Goal: Task Accomplishment & Management: Use online tool/utility

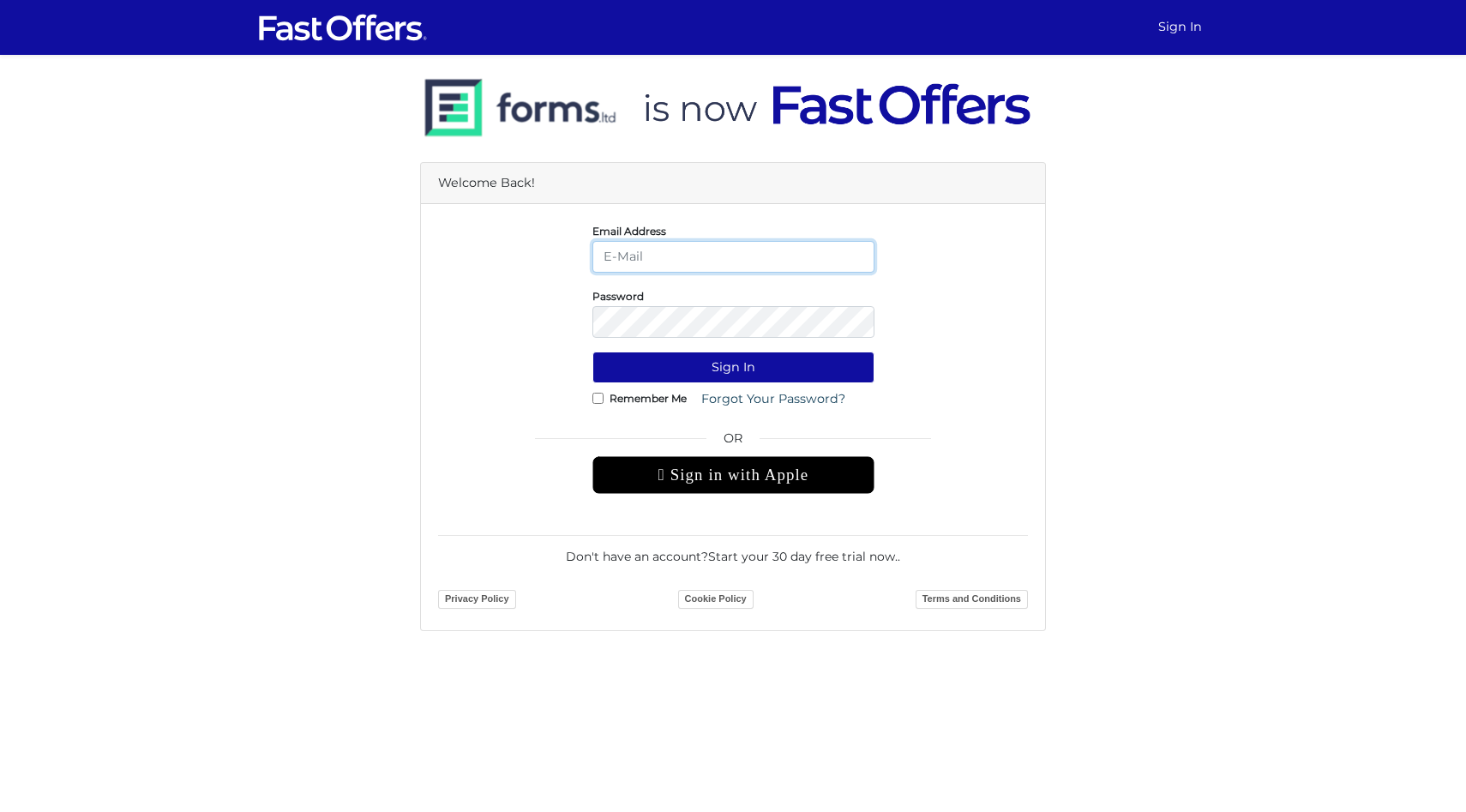
type input "[EMAIL_ADDRESS][DOMAIN_NAME]"
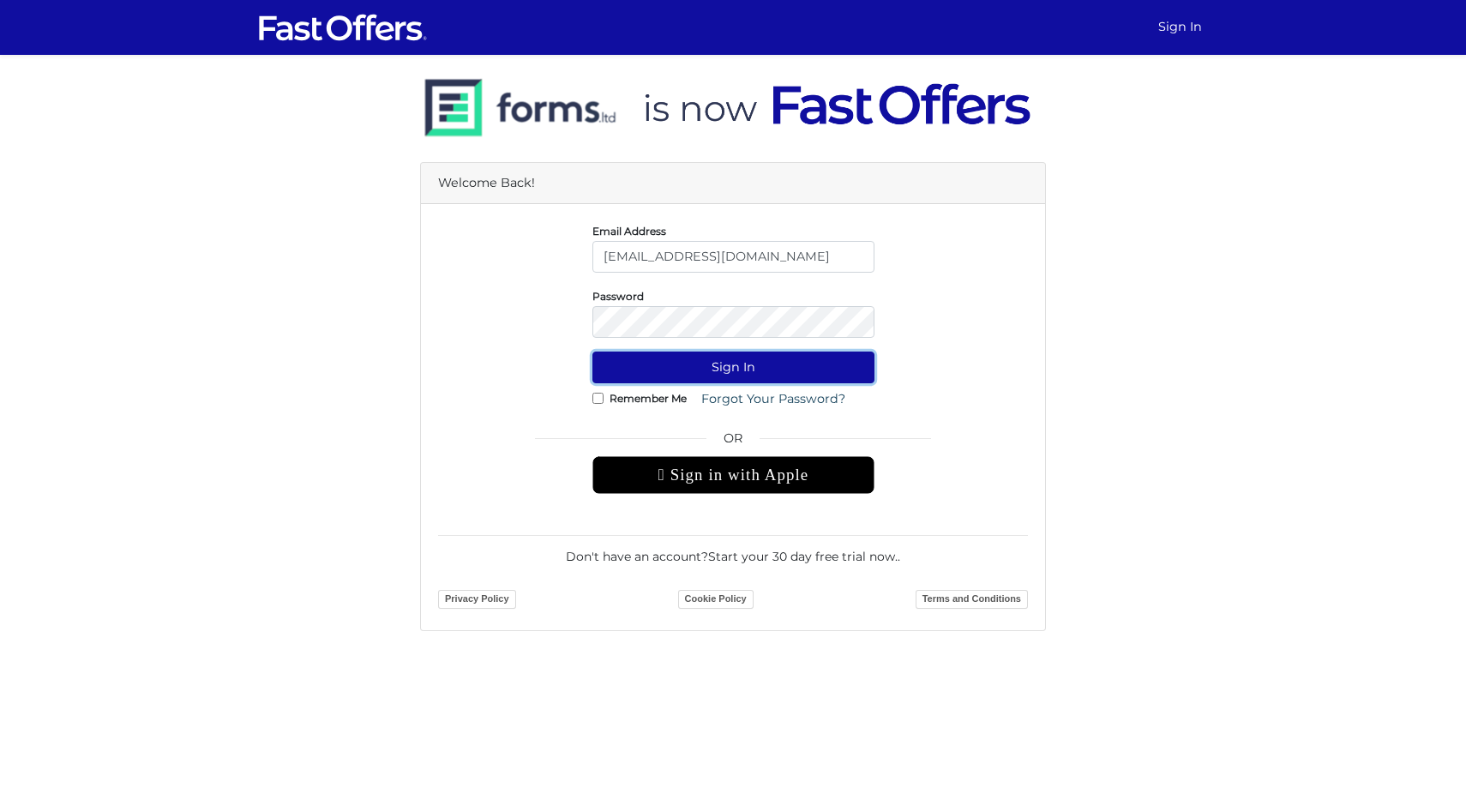
click at [738, 367] on button "Sign In" at bounding box center [733, 367] width 282 height 32
